Goal: Information Seeking & Learning: Learn about a topic

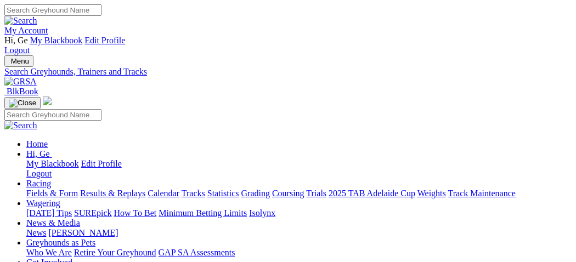
select select "cannington"
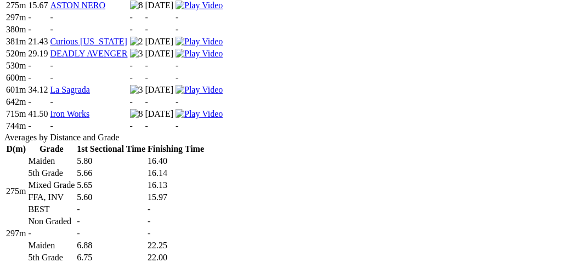
scroll to position [658, 0]
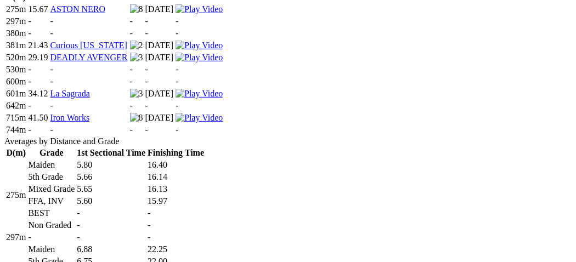
click at [146, 208] on td "-" at bounding box center [111, 213] width 70 height 11
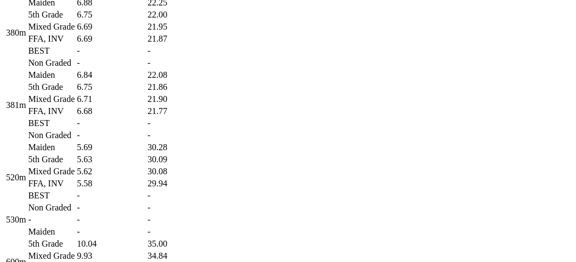
scroll to position [913, 0]
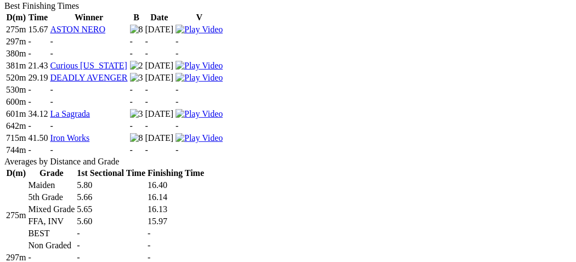
scroll to position [621, 0]
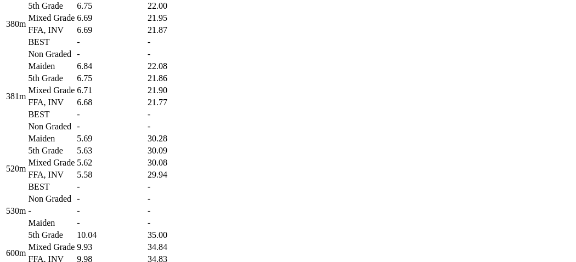
scroll to position [913, 0]
drag, startPoint x: 239, startPoint y: 185, endPoint x: 246, endPoint y: 179, distance: 9.0
click at [146, 144] on td "5.69" at bounding box center [111, 138] width 70 height 11
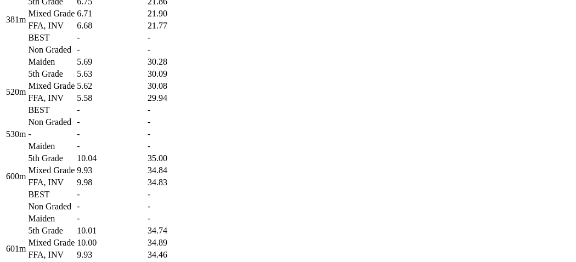
scroll to position [1023, 0]
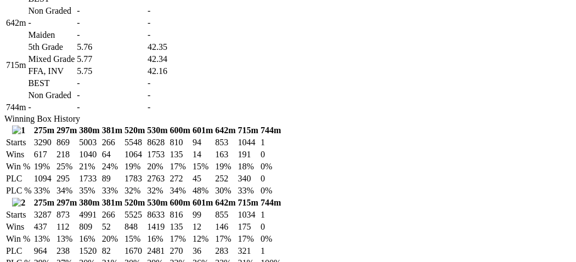
scroll to position [1242, 0]
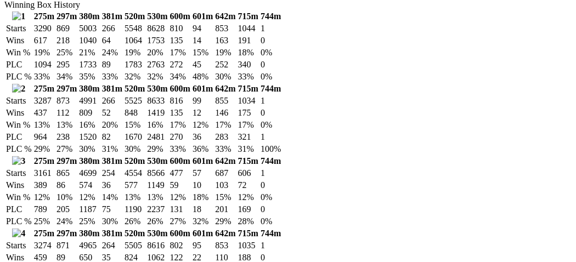
scroll to position [1389, 0]
